Goal: Information Seeking & Learning: Check status

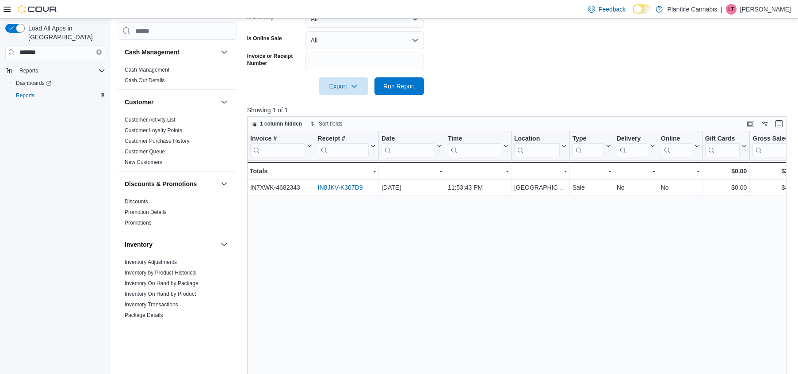
scroll to position [472, 0]
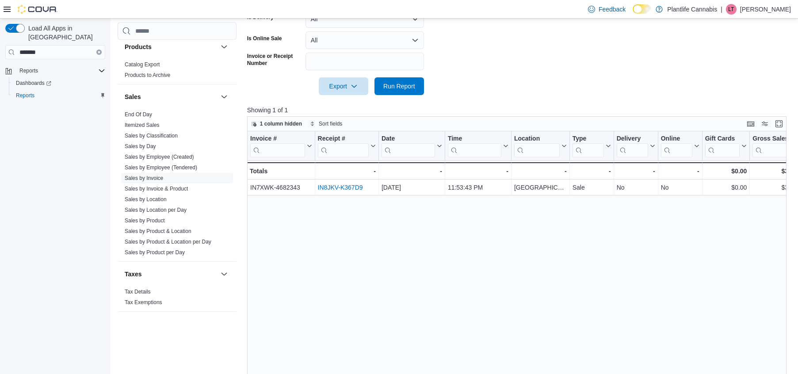
click at [34, 219] on div "Load All Apps in New Hub ******* Reports Dashboards Reports" at bounding box center [55, 198] width 110 height 359
click at [158, 179] on link "Sales by Invoice" at bounding box center [144, 178] width 38 height 6
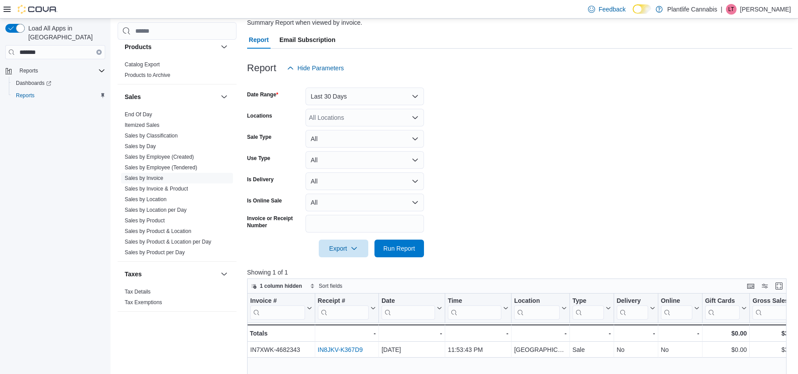
scroll to position [75, 0]
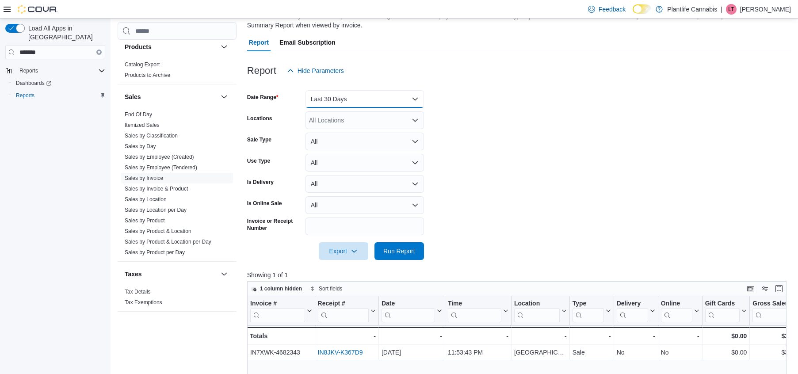
click at [349, 107] on button "Last 30 Days" at bounding box center [364, 99] width 118 height 18
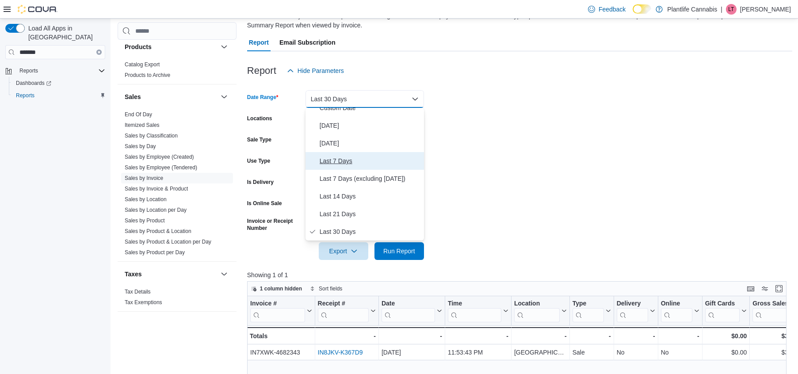
click at [330, 160] on span "Last 7 Days" at bounding box center [370, 161] width 101 height 11
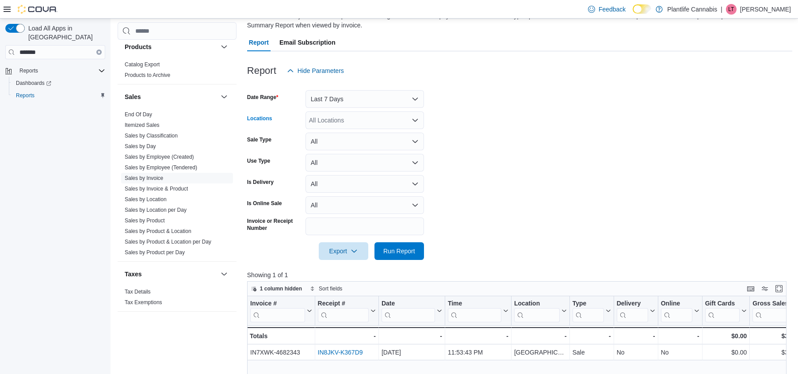
click at [324, 119] on div "All Locations" at bounding box center [364, 120] width 118 height 18
type input "***"
click at [358, 132] on span "Spruce Grove" at bounding box center [361, 135] width 65 height 9
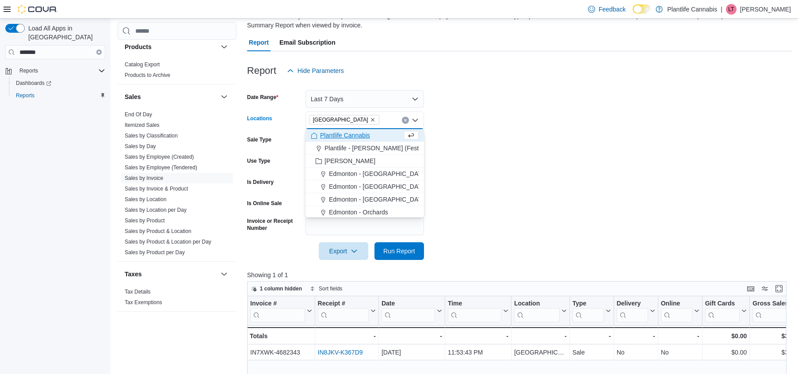
click at [501, 130] on form "Date Range Last 7 Days Locations Spruce Grove Combo box. Selected. Spruce Grove…" at bounding box center [519, 170] width 545 height 180
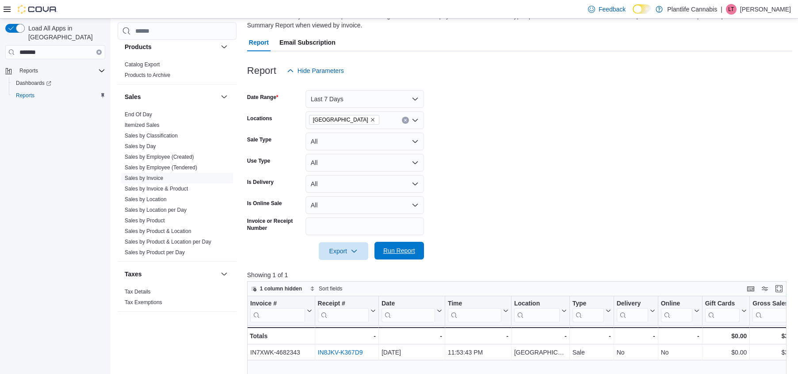
click at [394, 248] on span "Run Report" at bounding box center [399, 250] width 32 height 9
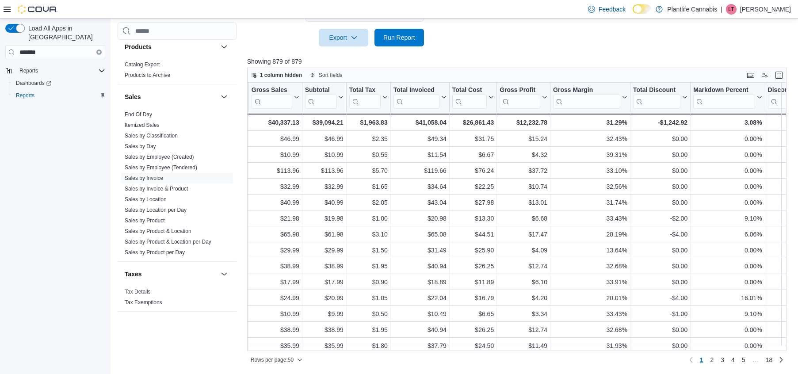
scroll to position [0, 451]
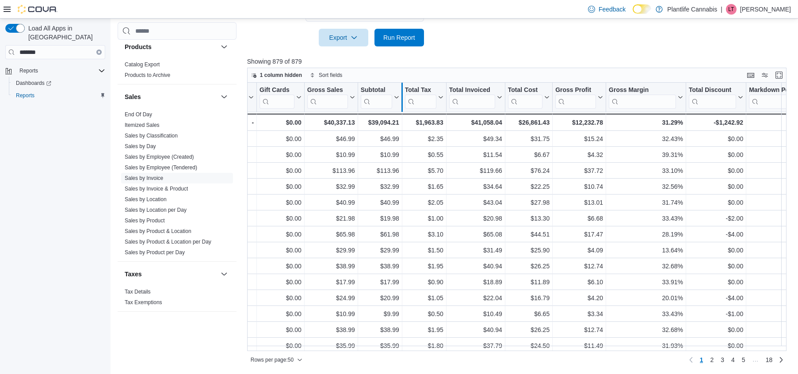
click at [398, 96] on div at bounding box center [401, 97] width 7 height 29
click at [396, 96] on icon at bounding box center [395, 97] width 7 height 5
click at [388, 142] on span "Sort High-Low" at bounding box center [384, 141] width 34 height 7
click at [414, 363] on div "Rows per page : 50 Page 1 of 18 1 2 3 4 5 … 18" at bounding box center [516, 360] width 539 height 14
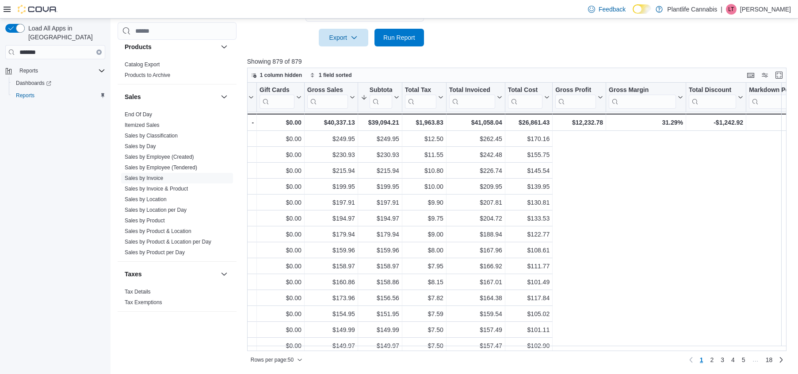
scroll to position [0, 0]
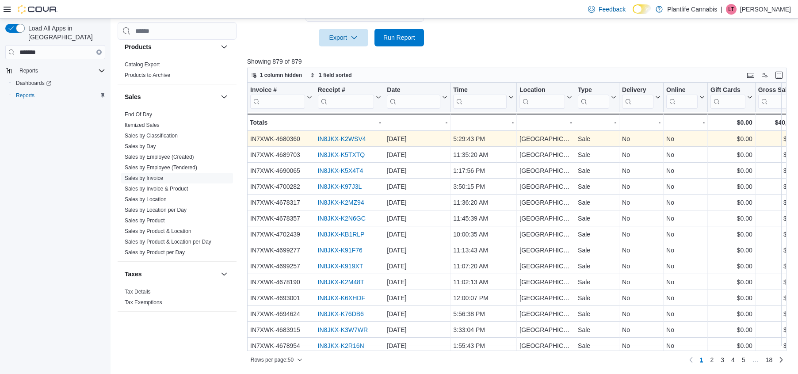
click at [331, 138] on link "IN8JKX-K2WSV4" at bounding box center [341, 138] width 48 height 7
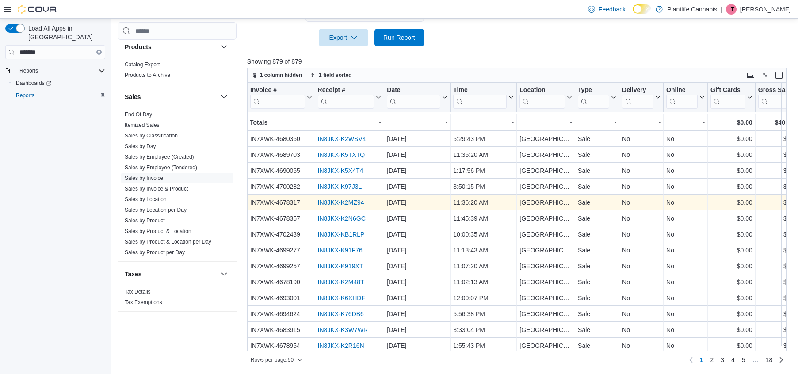
click at [338, 202] on link "IN8JKX-K2MZ94" at bounding box center [340, 202] width 46 height 7
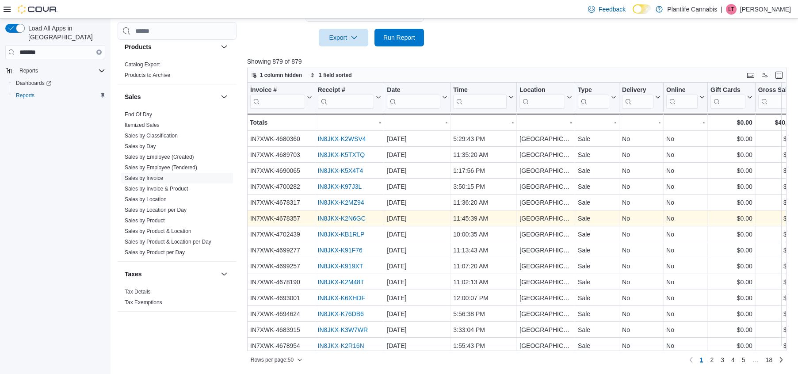
click at [334, 218] on link "IN8JKX-K2N6GC" at bounding box center [341, 218] width 48 height 7
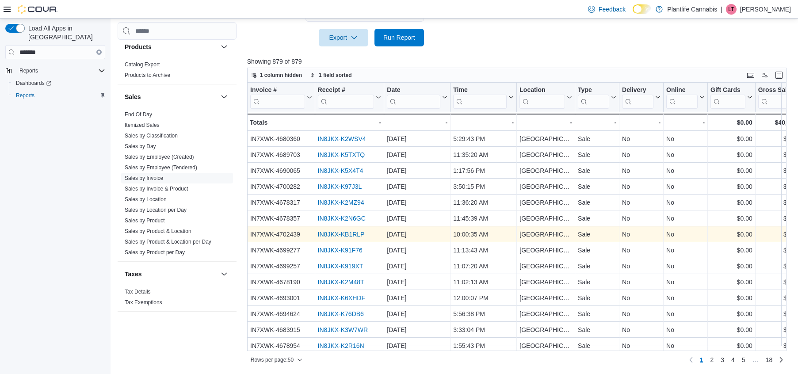
click at [352, 235] on link "IN8JKX-KB1RLP" at bounding box center [340, 234] width 47 height 7
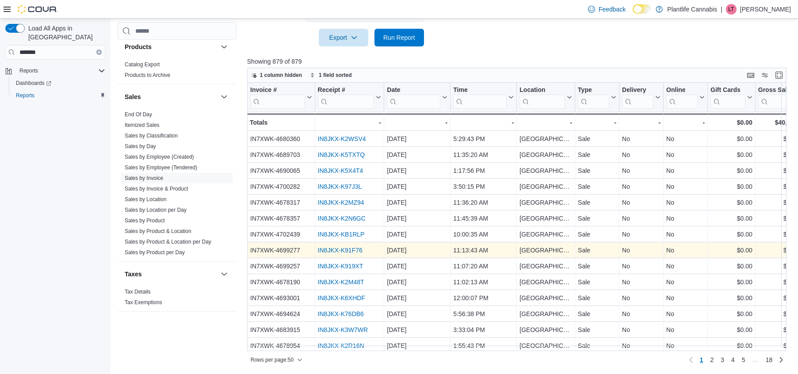
click at [334, 250] on link "IN8JKX-K91F76" at bounding box center [339, 250] width 45 height 7
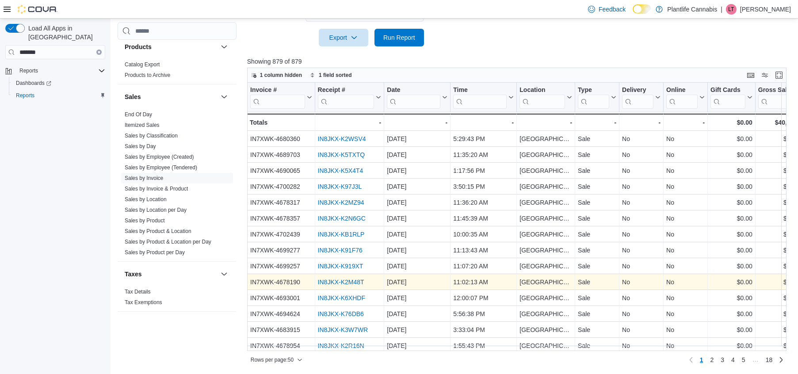
click at [358, 282] on link "IN8JKX-K2M48T" at bounding box center [340, 281] width 46 height 7
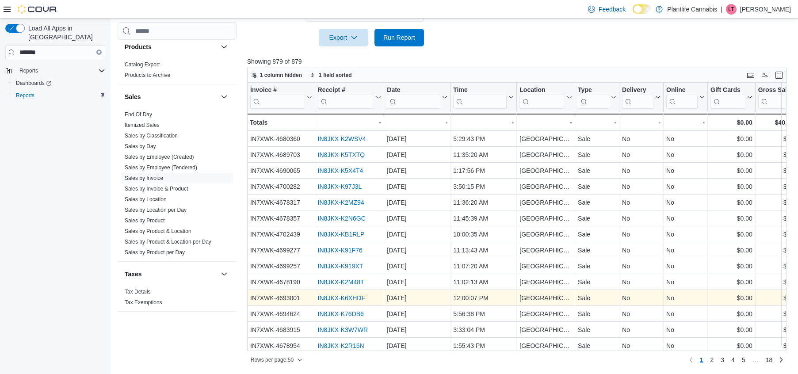
click at [350, 300] on link "IN8JKX-K6XHDF" at bounding box center [340, 297] width 47 height 7
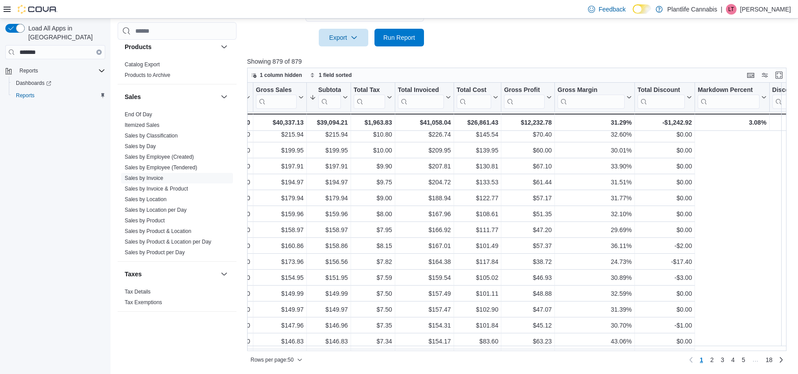
scroll to position [36, 0]
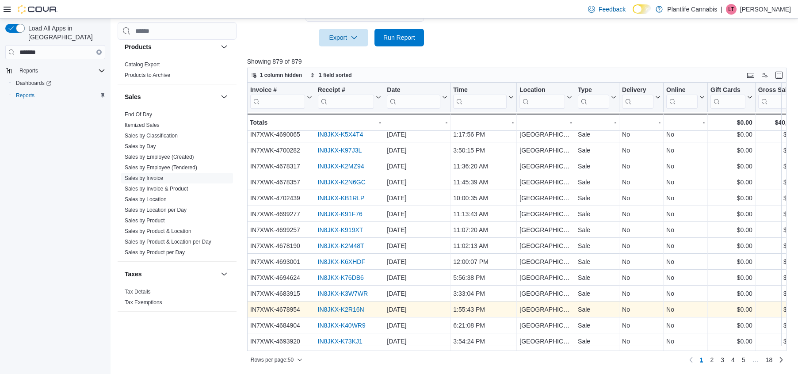
click at [327, 310] on link "IN8JKX-K2R16N" at bounding box center [340, 309] width 46 height 7
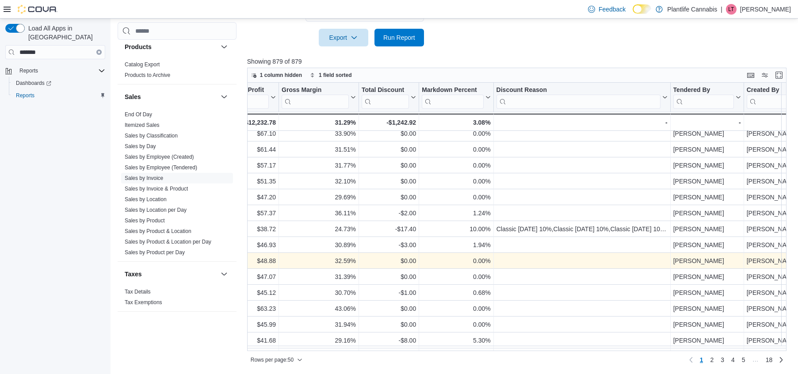
scroll to position [71, 778]
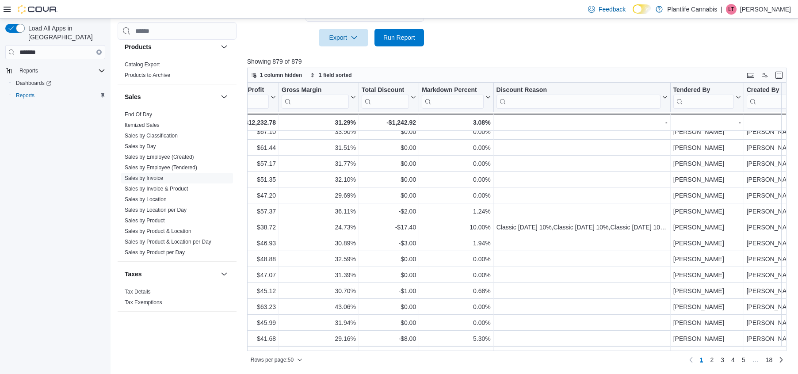
drag, startPoint x: 547, startPoint y: 350, endPoint x: 481, endPoint y: 350, distance: 65.8
click at [481, 351] on div "Rows per page : 50 Page 1 of 18 1 2 3 4 5 … 18" at bounding box center [516, 359] width 539 height 16
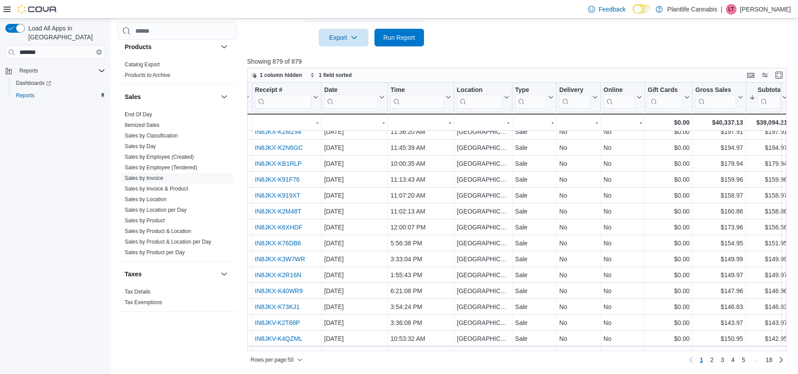
scroll to position [71, 0]
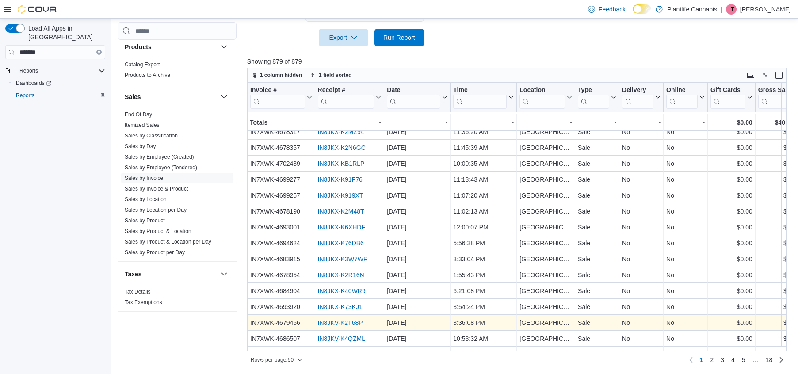
click at [359, 321] on link "IN8JKV-K2T68P" at bounding box center [339, 322] width 45 height 7
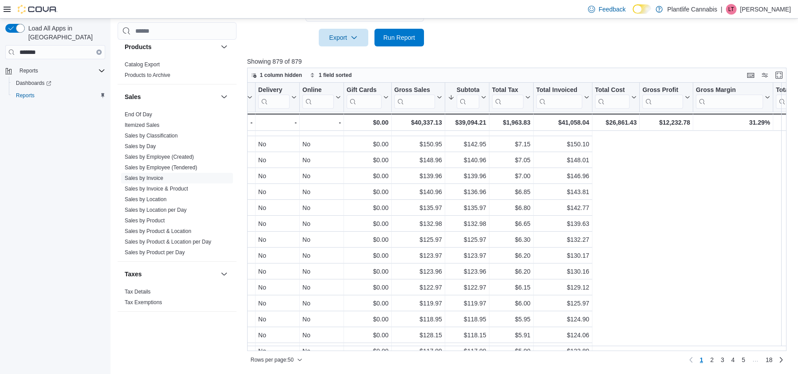
scroll to position [265, 0]
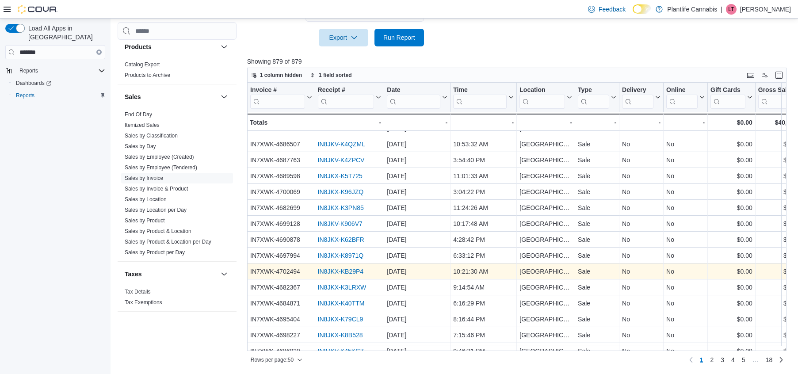
click at [353, 273] on link "IN8JKX-KB29P4" at bounding box center [340, 271] width 46 height 7
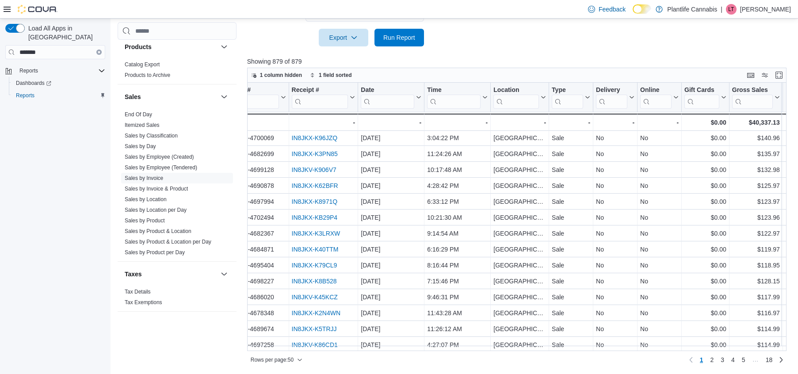
scroll to position [319, 0]
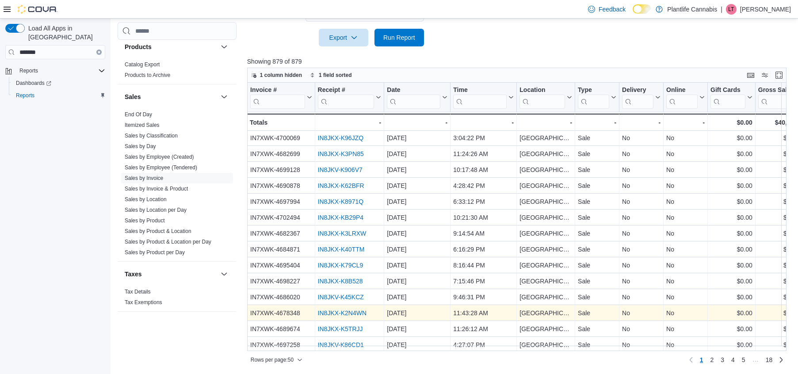
click at [324, 311] on link "IN8JKX-K2N4WN" at bounding box center [341, 312] width 49 height 7
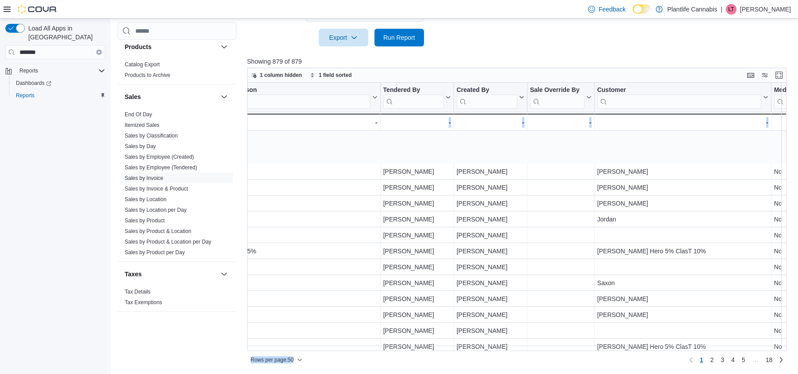
scroll to position [580, 1068]
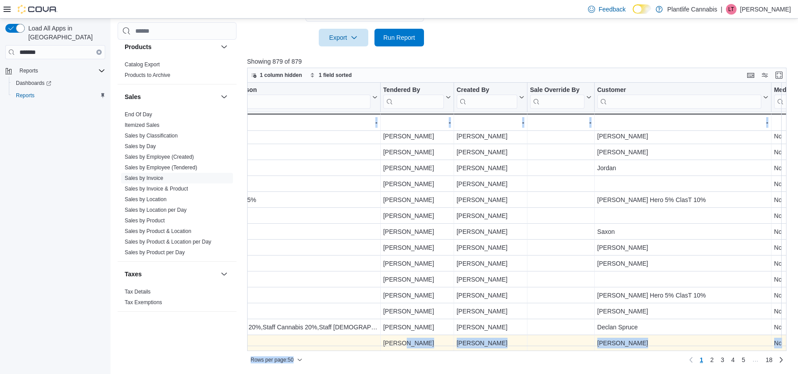
drag, startPoint x: 609, startPoint y: 351, endPoint x: 400, endPoint y: 343, distance: 208.8
click at [400, 343] on div "1 column hidden 1 field sorted Invoice # Click to view column header actions Re…" at bounding box center [516, 217] width 539 height 299
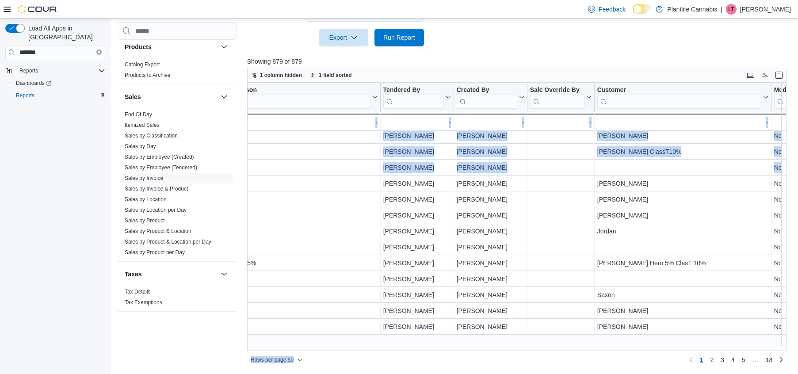
scroll to position [338, 1068]
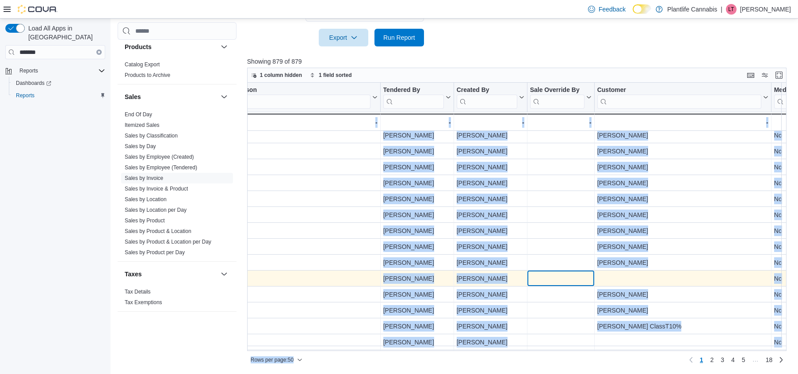
click at [533, 283] on div "0.00% - Markdown Percent, column 18, row 31 - Discount Reason, column 19, row 3…" at bounding box center [308, 278] width 2258 height 16
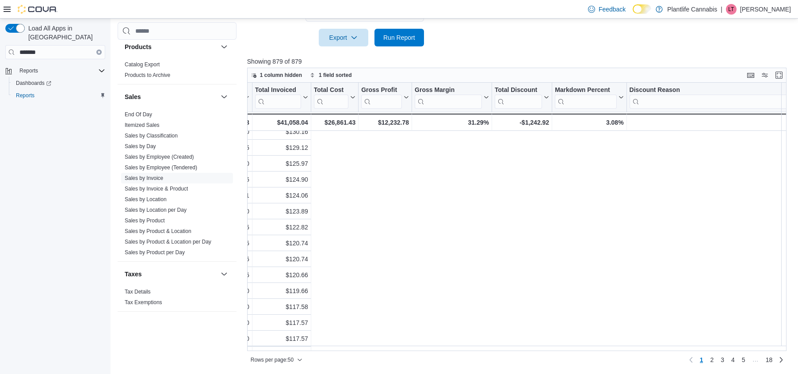
scroll to position [405, 0]
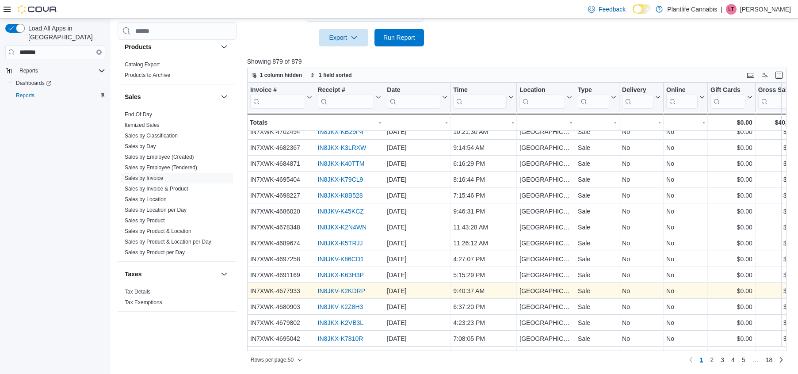
click at [362, 292] on link "IN8JKV-K2KDRP" at bounding box center [340, 290] width 47 height 7
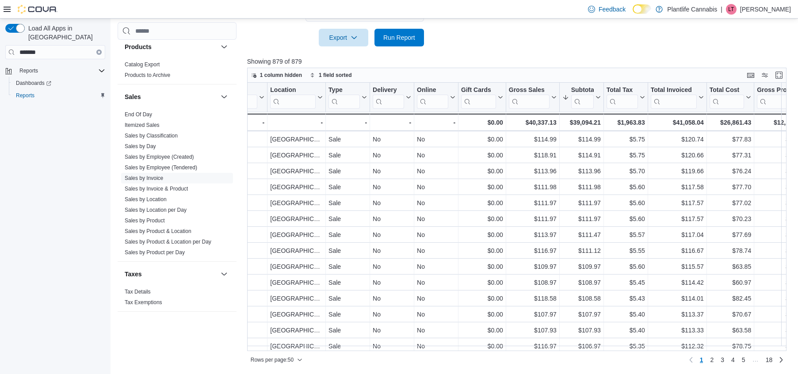
scroll to position [525, 0]
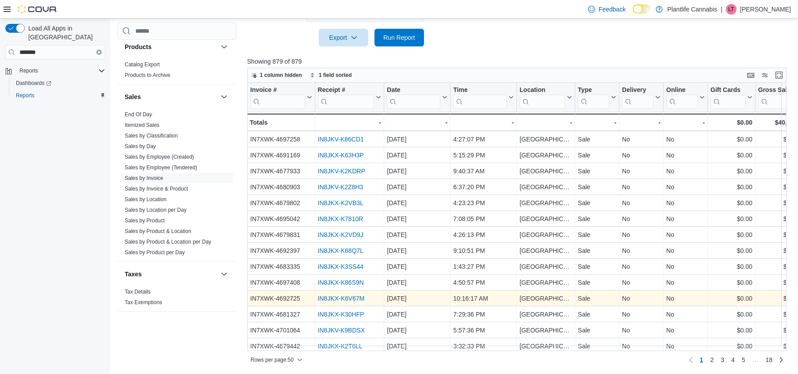
click at [343, 298] on link "IN8JKX-K6V67M" at bounding box center [340, 298] width 47 height 7
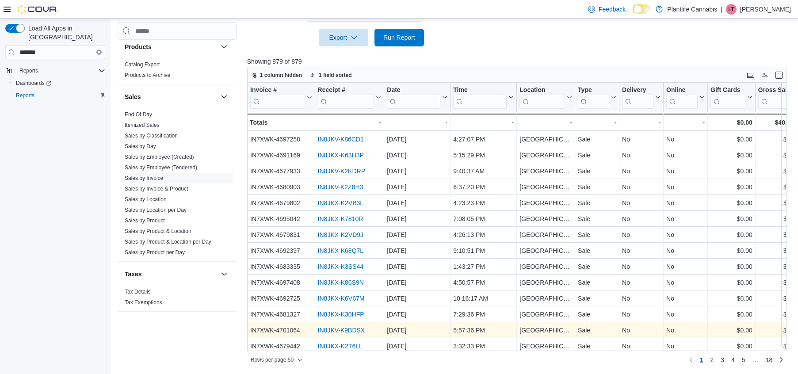
click at [355, 328] on link "IN8JKV-K9BDSX" at bounding box center [340, 330] width 47 height 7
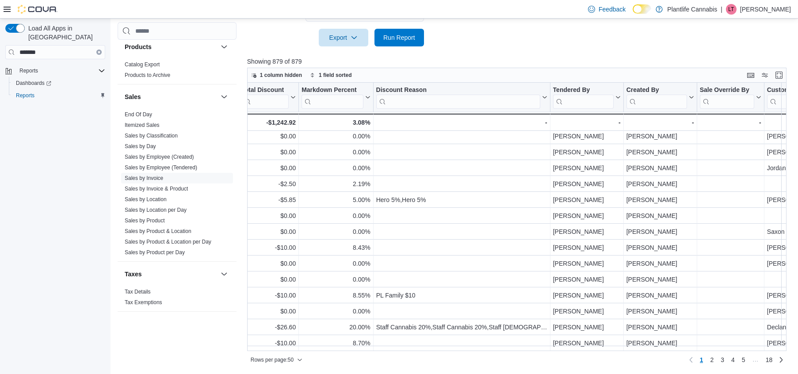
scroll to position [580, 898]
click at [713, 360] on span "2" at bounding box center [712, 359] width 4 height 9
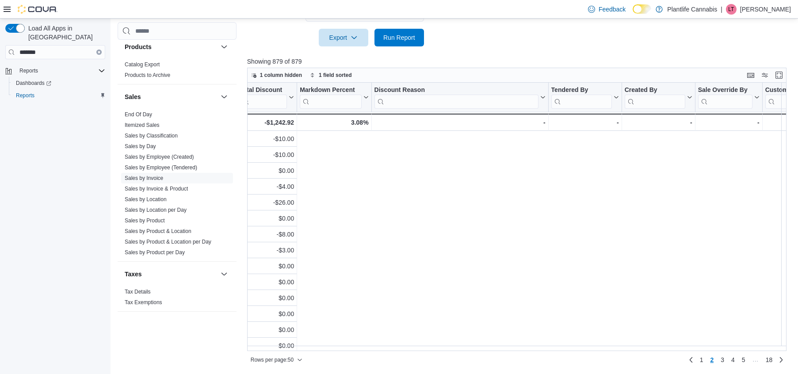
scroll to position [0, 0]
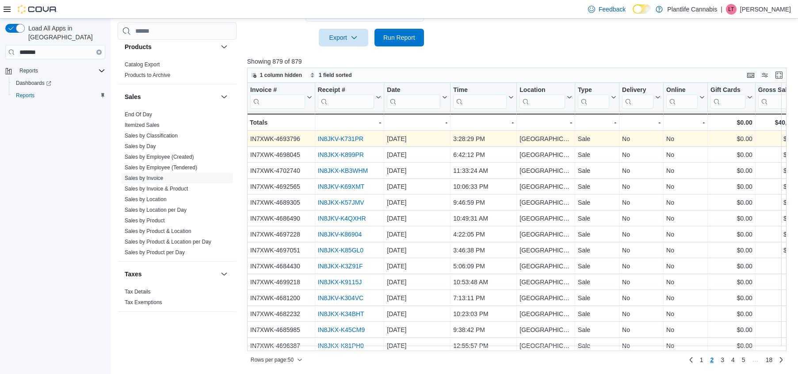
click at [341, 139] on link "IN8JKV-K731PR" at bounding box center [340, 138] width 46 height 7
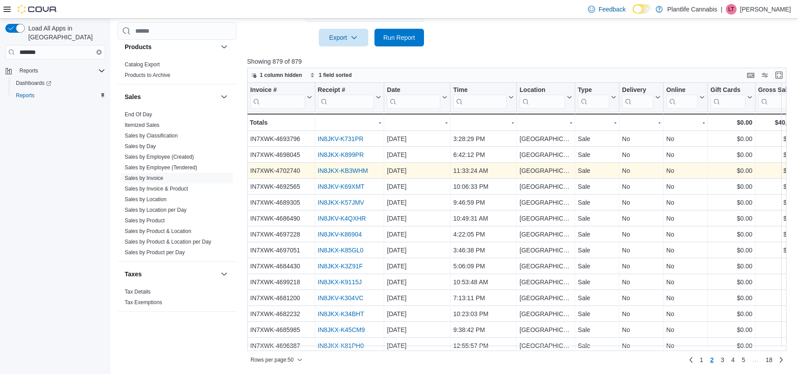
click at [357, 171] on link "IN8JKX-KB3WHM" at bounding box center [342, 170] width 50 height 7
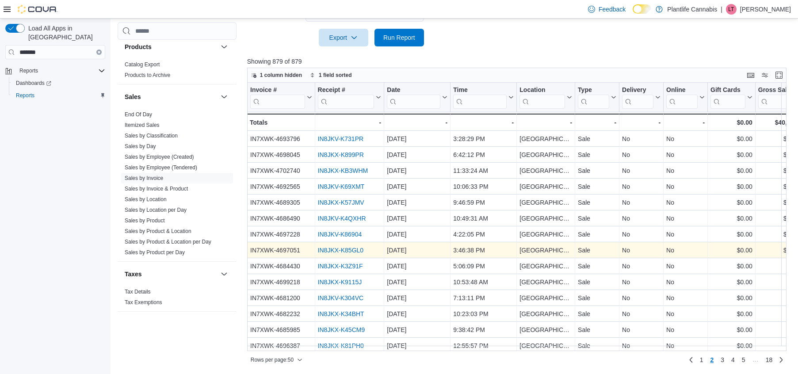
click at [356, 248] on link "IN8JKX-K85GL0" at bounding box center [340, 250] width 46 height 7
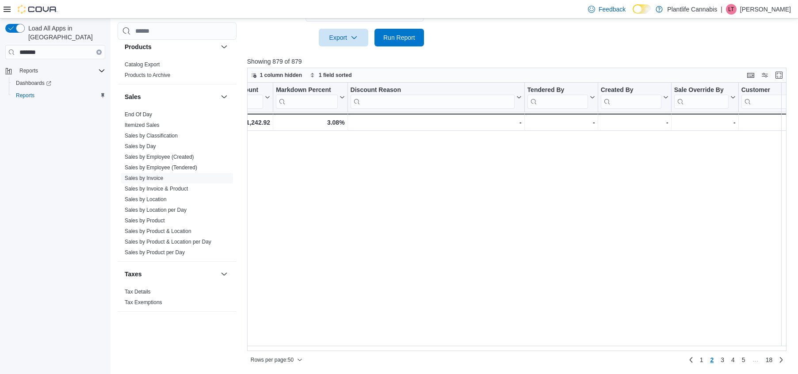
scroll to position [11, 0]
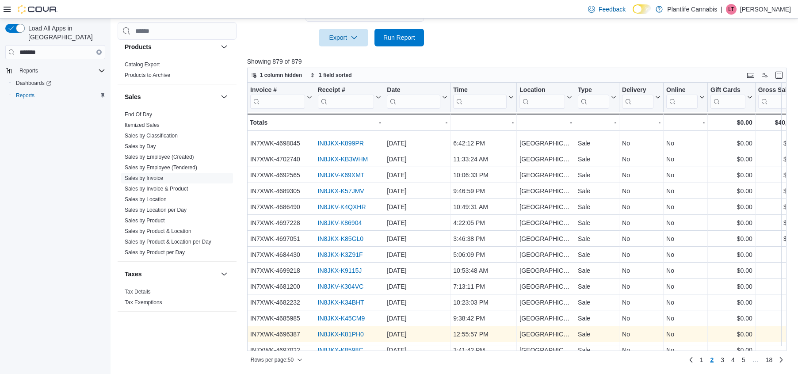
click at [341, 332] on link "IN8JKX-K81PH0" at bounding box center [340, 334] width 46 height 7
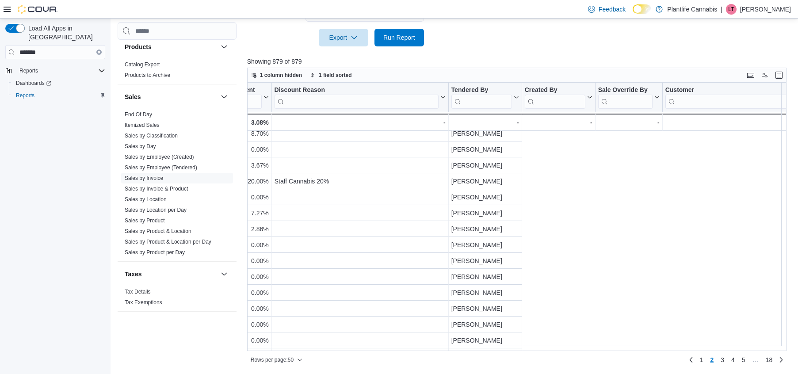
scroll to position [21, 0]
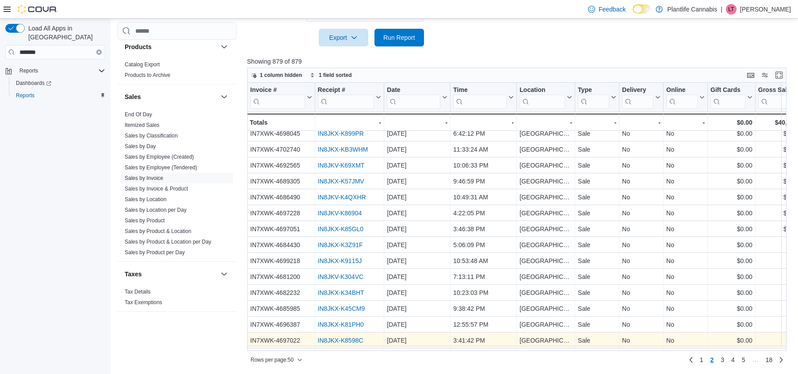
click at [360, 341] on link "IN8JKX-K8598C" at bounding box center [340, 340] width 46 height 7
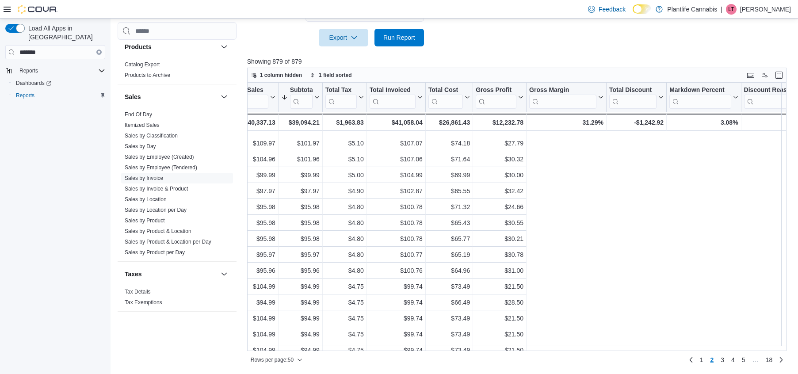
scroll to position [91, 0]
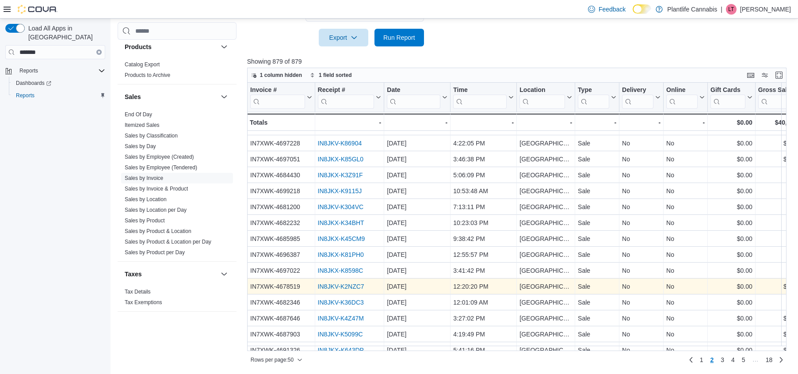
click at [354, 286] on link "IN8JKV-K2NZC7" at bounding box center [340, 286] width 46 height 7
